Goal: Task Accomplishment & Management: Use online tool/utility

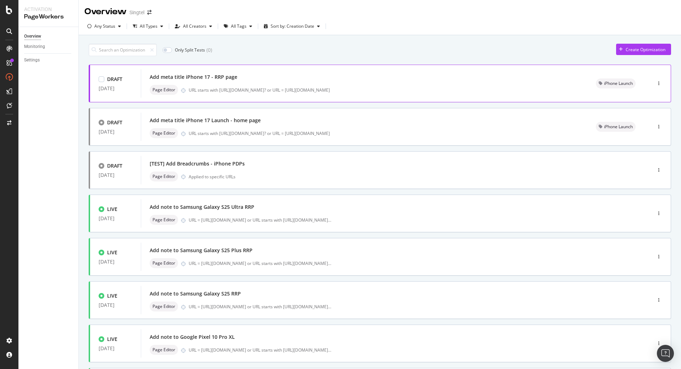
click at [351, 79] on div "Add meta title iPhone 17 - RRP page" at bounding box center [364, 77] width 429 height 10
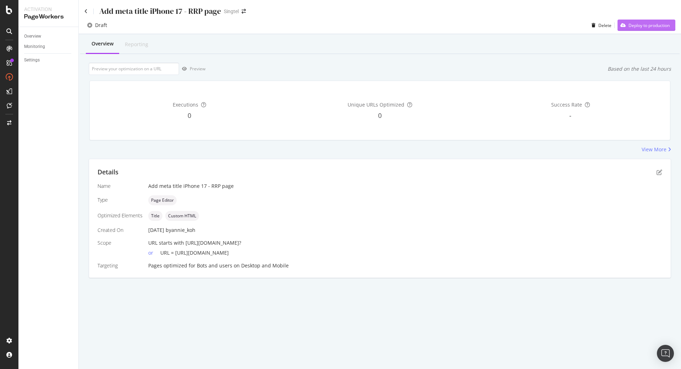
click at [641, 23] on div "Deploy to production" at bounding box center [649, 25] width 41 height 6
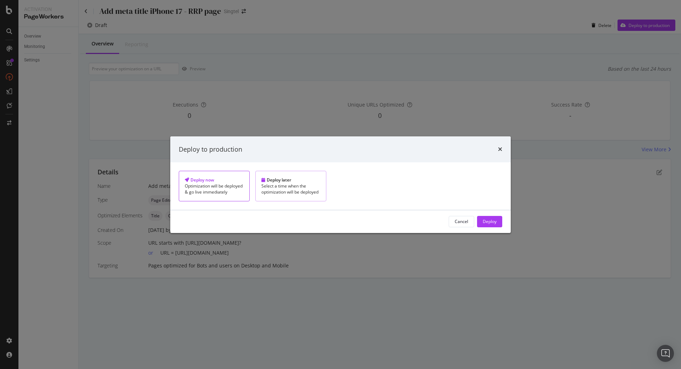
click at [320, 190] on div "Select a time when the optimization will be deployed" at bounding box center [290, 189] width 59 height 12
click at [337, 185] on div "[DATE] Navigate forward to interact with the calendar and select a date. Press …" at bounding box center [360, 179] width 46 height 16
click at [444, 194] on icon "Move backward to switch to the previous month." at bounding box center [446, 196] width 4 height 5
click at [367, 144] on div "Deploy to production" at bounding box center [341, 148] width 324 height 9
click at [244, 183] on div "Optimization will be deployed & go live immediately" at bounding box center [214, 189] width 59 height 12
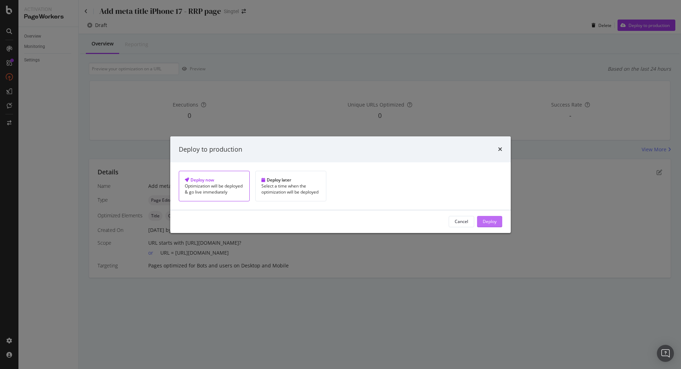
click at [483, 224] on div "Deploy" at bounding box center [490, 221] width 14 height 6
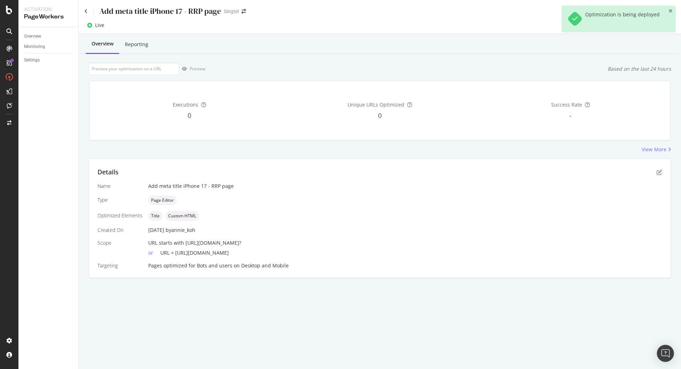
click at [84, 10] on div "Add meta title iPhone 17 - RRP page Singtel" at bounding box center [380, 8] width 602 height 17
click at [85, 12] on icon at bounding box center [85, 11] width 3 height 5
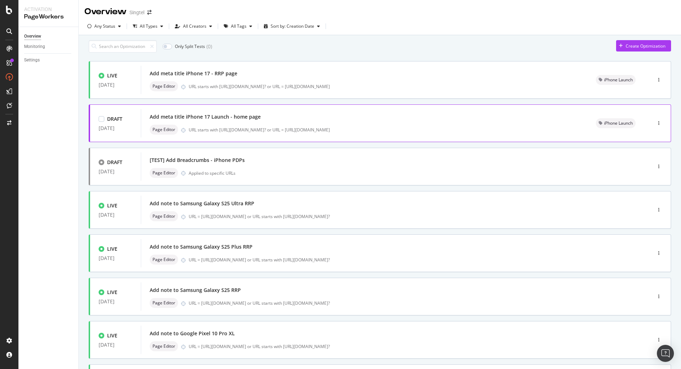
click at [234, 120] on div "Add meta title iPhone 17 Launch - home page" at bounding box center [205, 116] width 111 height 7
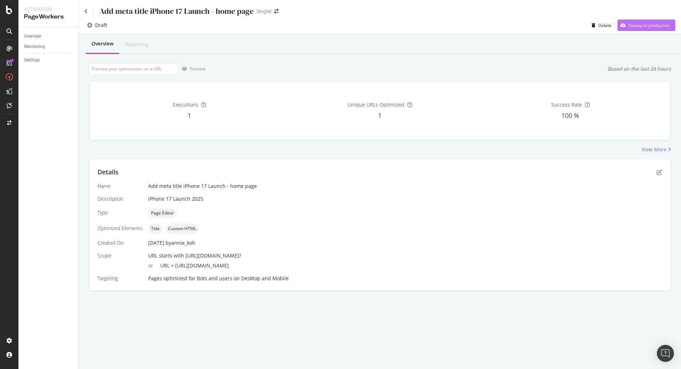
click at [643, 20] on div "Deploy to production" at bounding box center [644, 25] width 52 height 11
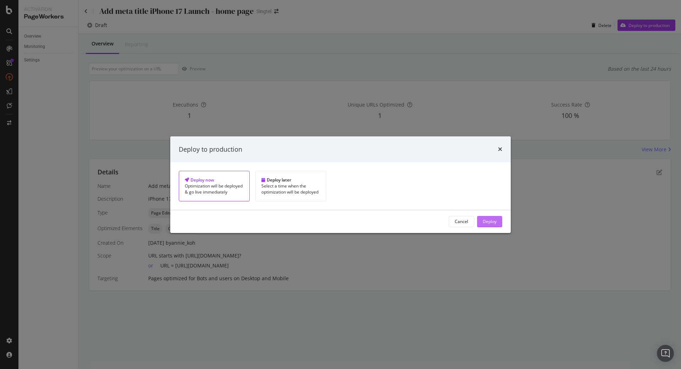
click at [483, 224] on div "Deploy" at bounding box center [490, 221] width 14 height 6
